Goal: Information Seeking & Learning: Learn about a topic

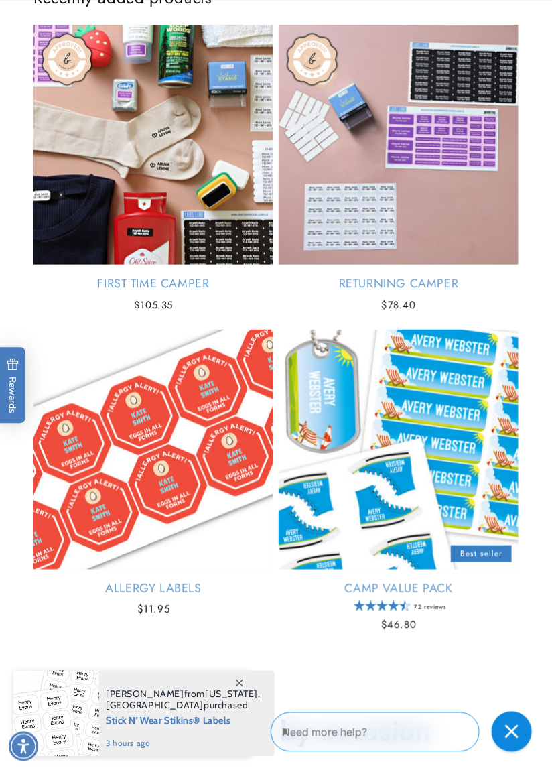
scroll to position [1093, 0]
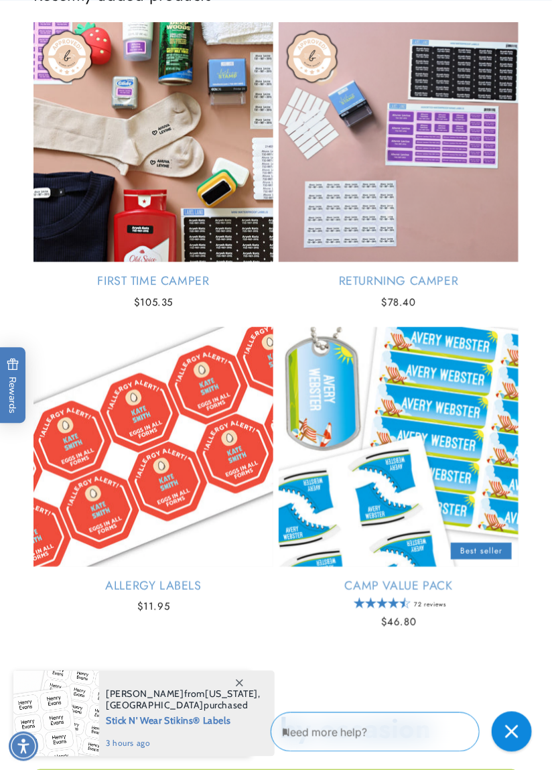
click at [52, 578] on link "Allergy Labels" at bounding box center [154, 585] width 240 height 15
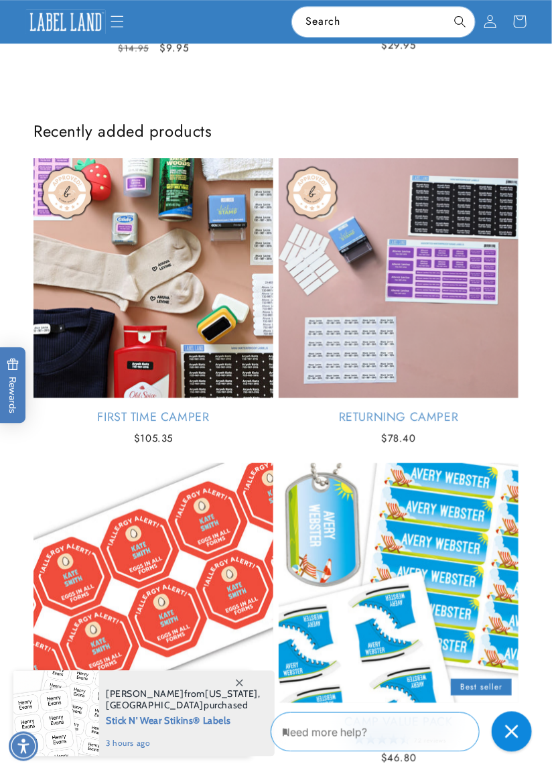
scroll to position [763, 0]
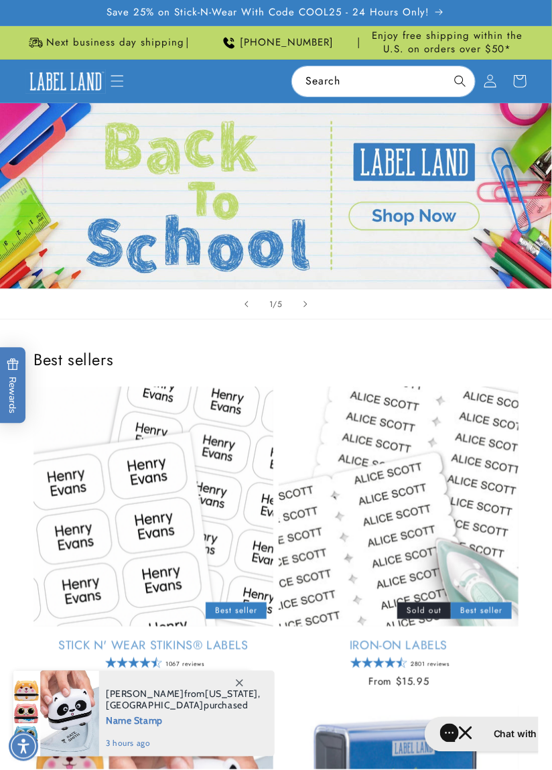
click at [107, 79] on link at bounding box center [65, 81] width 90 height 35
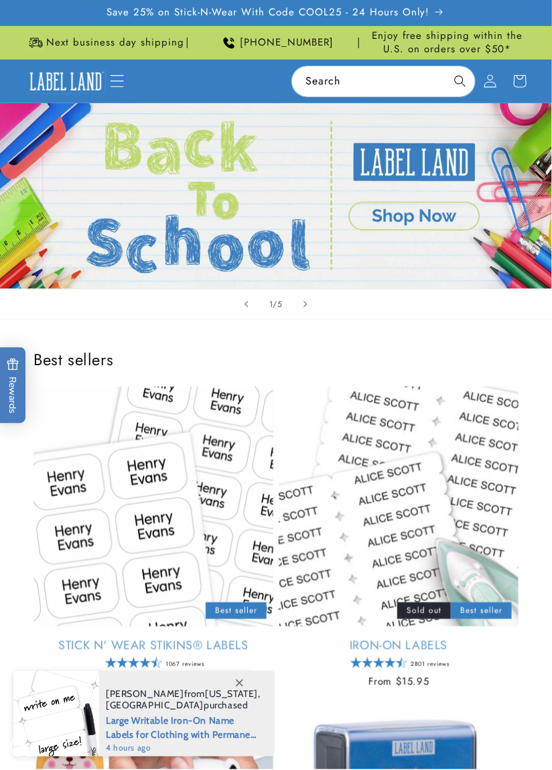
click at [115, 82] on icon "Menu" at bounding box center [117, 81] width 14 height 14
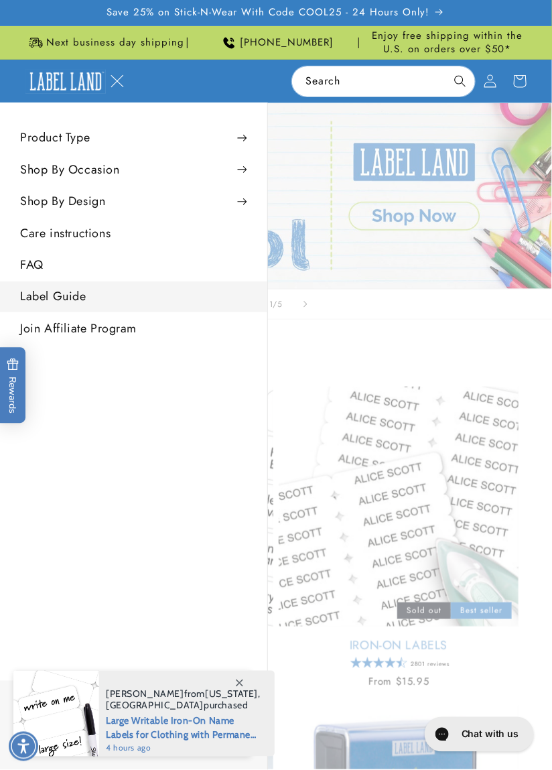
click at [36, 300] on link "Label Guide" at bounding box center [133, 296] width 267 height 30
